Goal: Check status: Check status

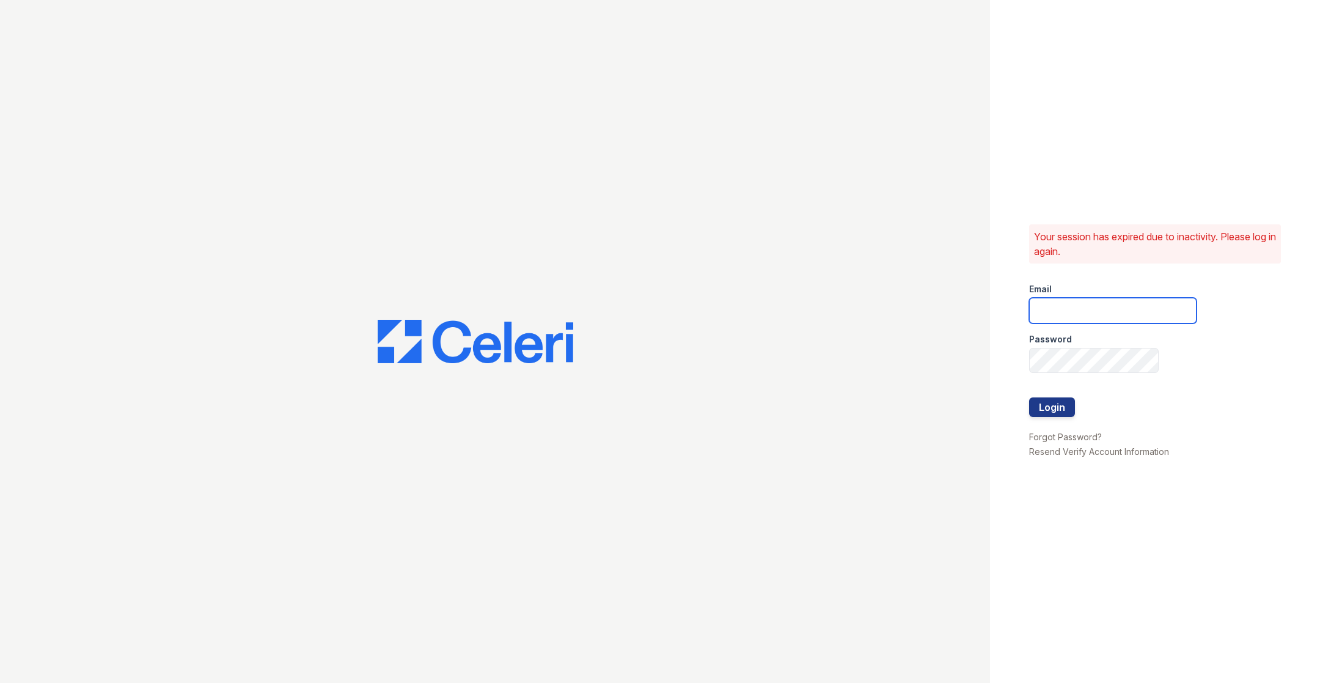
click at [1103, 313] on input "email" at bounding box center [1112, 311] width 167 height 26
type input "[PERSON_NAME][EMAIL_ADDRESS][DOMAIN_NAME]"
click at [1053, 403] on button "Login" at bounding box center [1052, 407] width 46 height 20
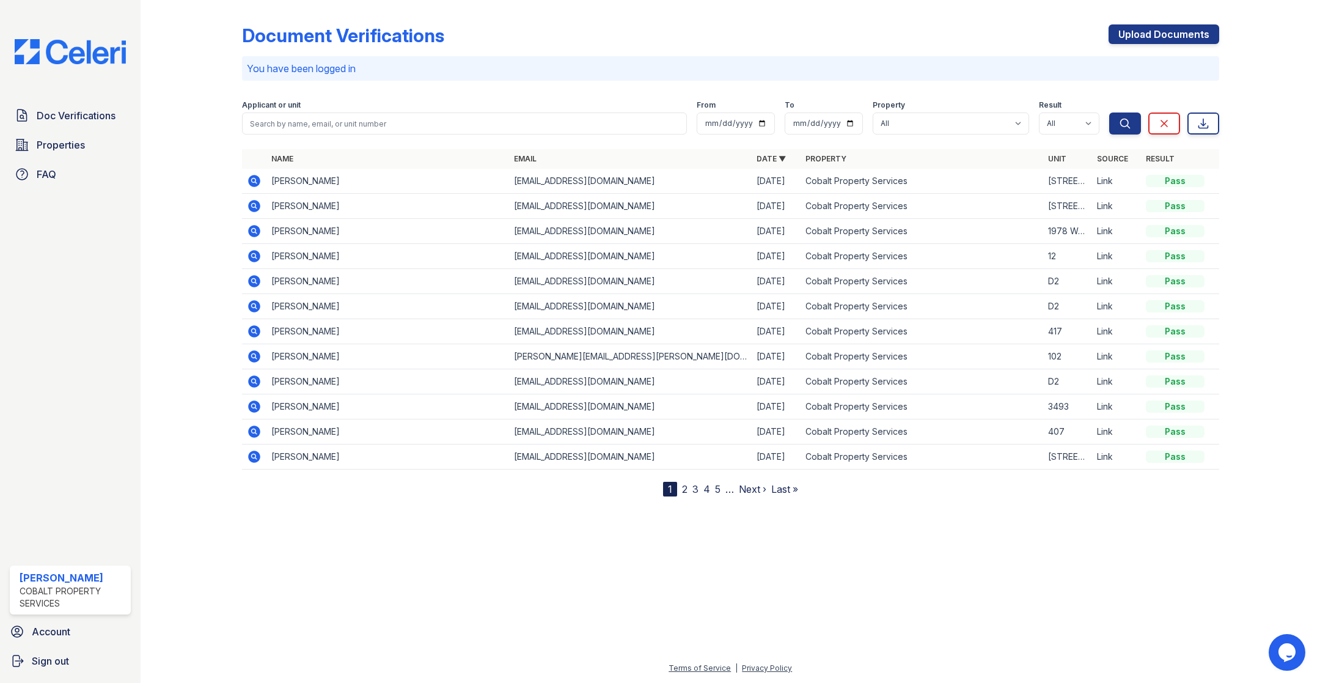
click at [527, 24] on div "Document Verifications Upload Documents" at bounding box center [730, 40] width 977 height 32
click at [254, 177] on icon at bounding box center [254, 181] width 12 height 12
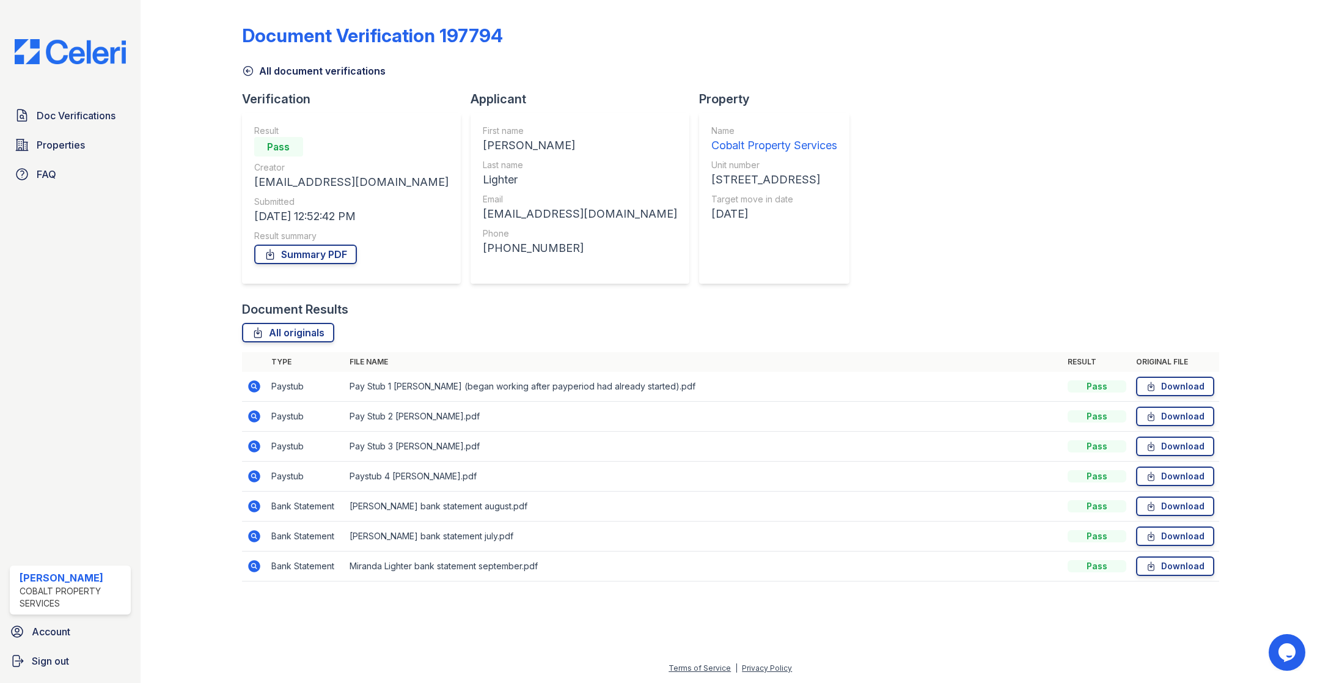
click at [255, 472] on icon at bounding box center [254, 476] width 12 height 12
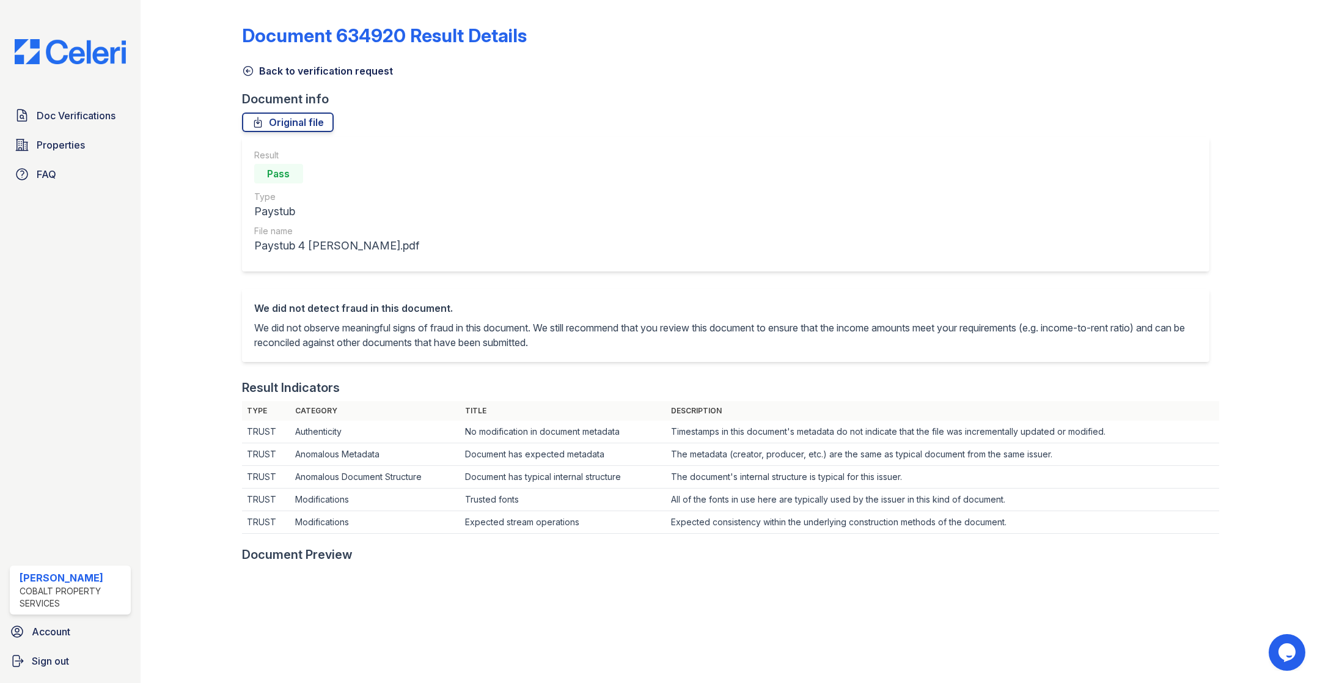
click at [258, 68] on link "Back to verification request" at bounding box center [317, 71] width 151 height 15
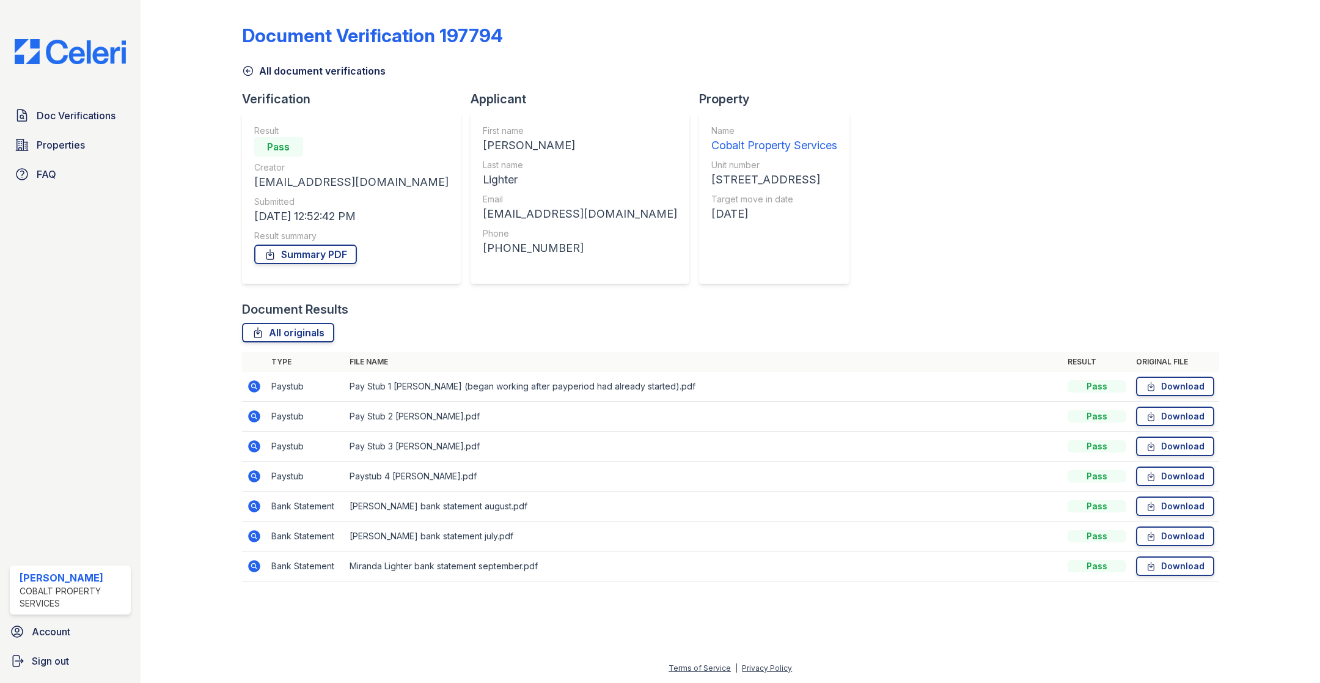
click at [255, 444] on icon at bounding box center [254, 446] width 15 height 15
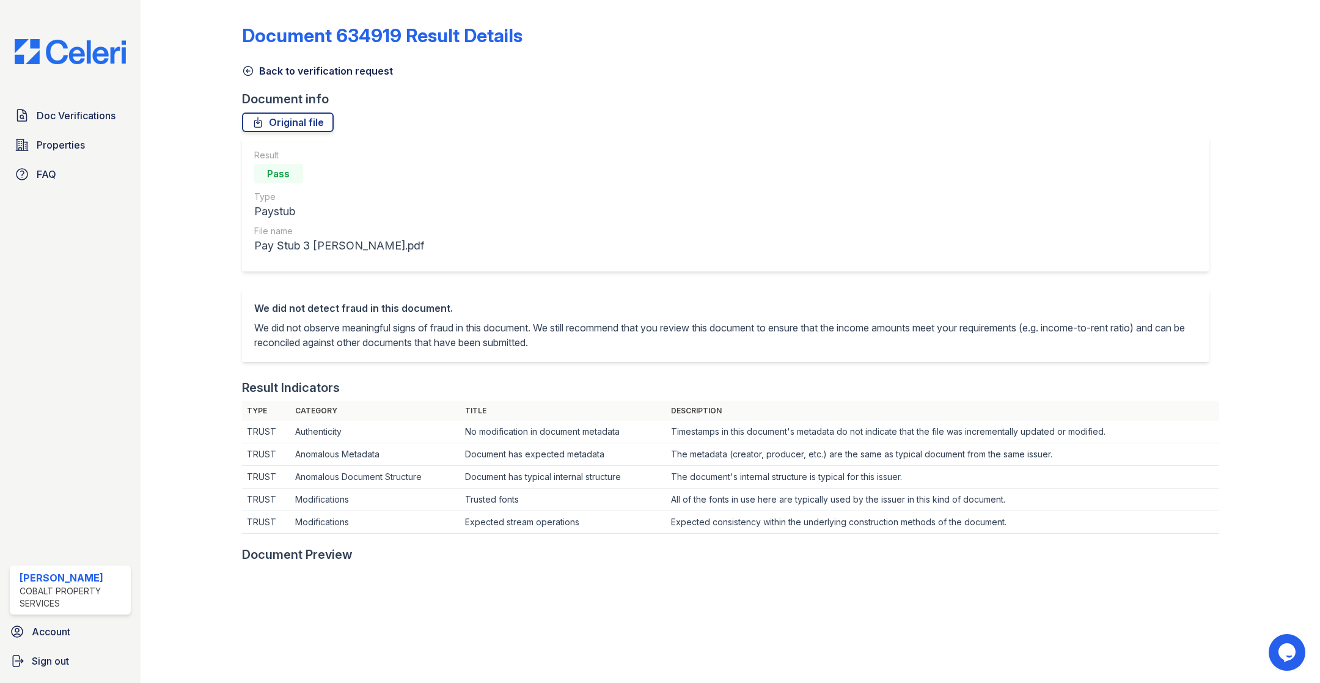
click at [249, 72] on icon at bounding box center [248, 71] width 12 height 12
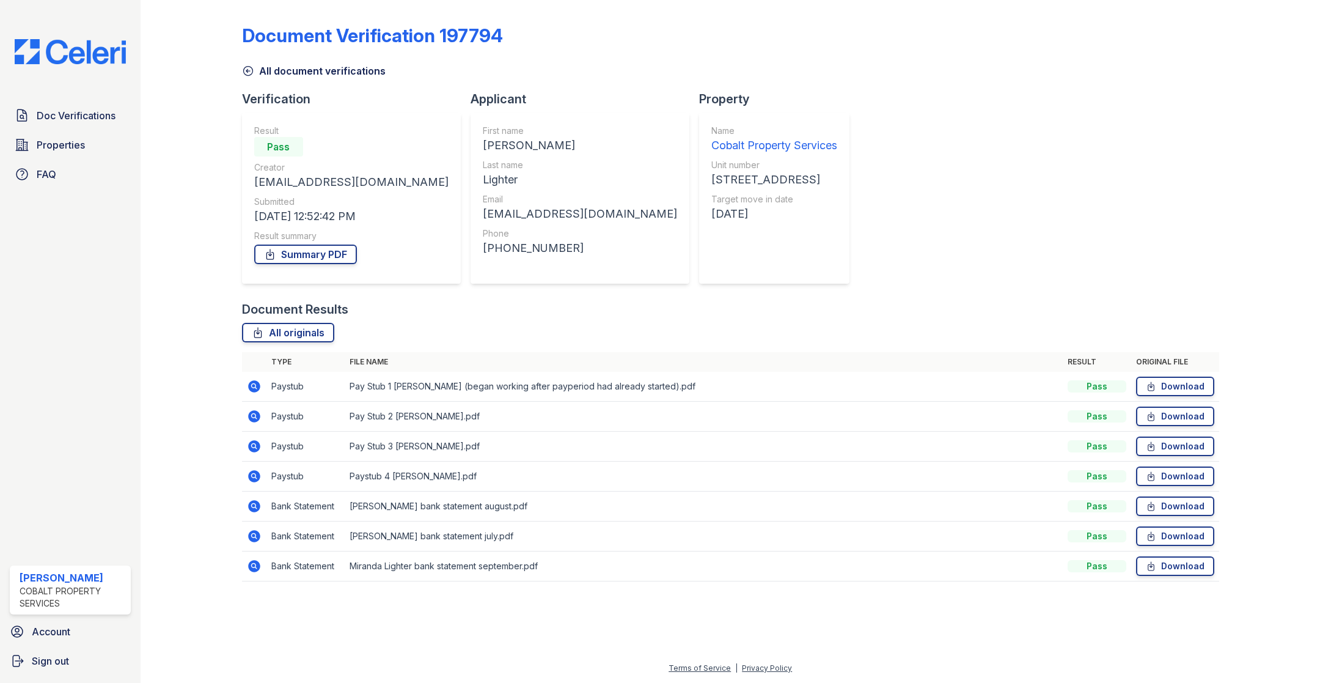
click at [255, 412] on icon at bounding box center [254, 416] width 12 height 12
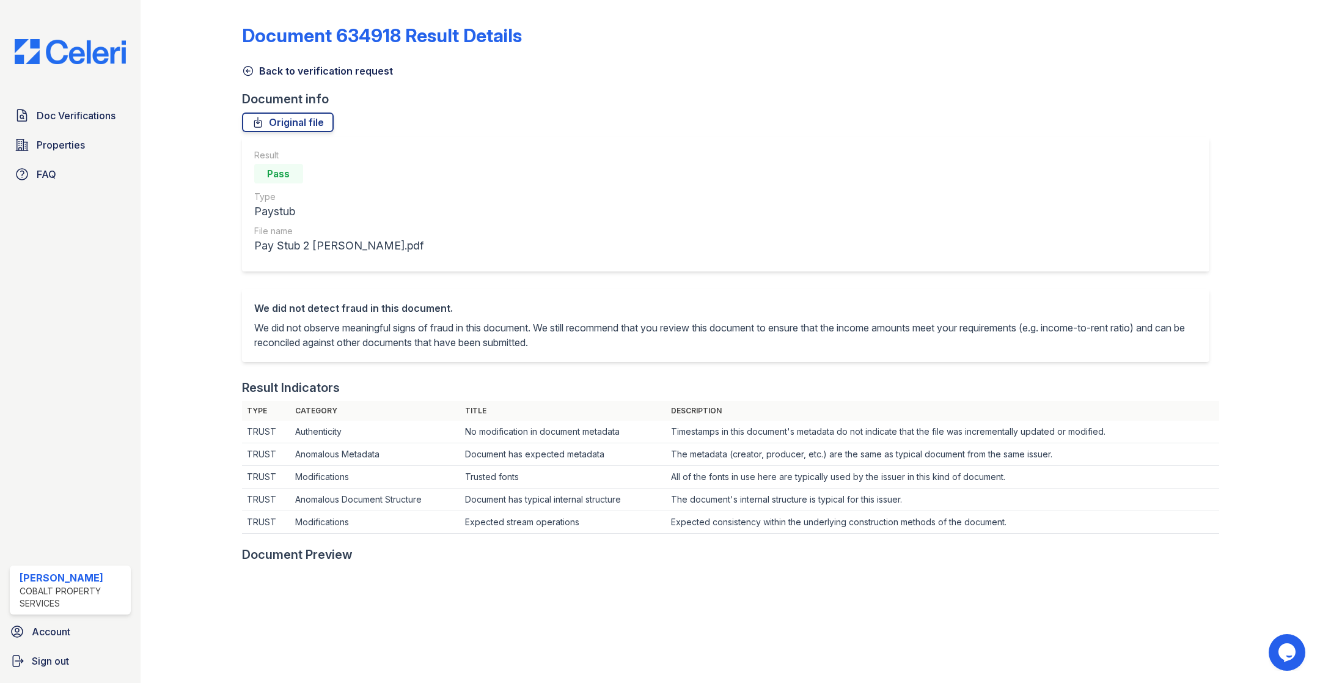
click at [246, 71] on icon at bounding box center [248, 71] width 12 height 12
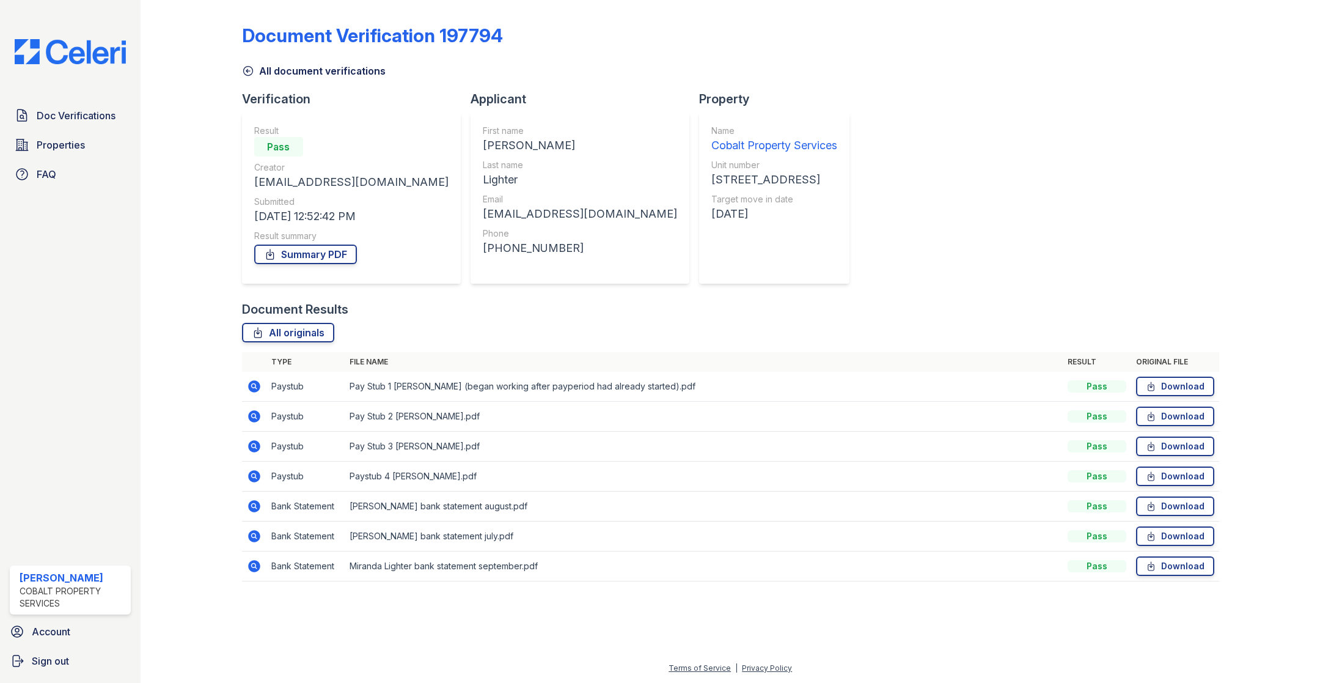
click at [253, 386] on icon at bounding box center [253, 385] width 3 height 3
